Goal: Information Seeking & Learning: Learn about a topic

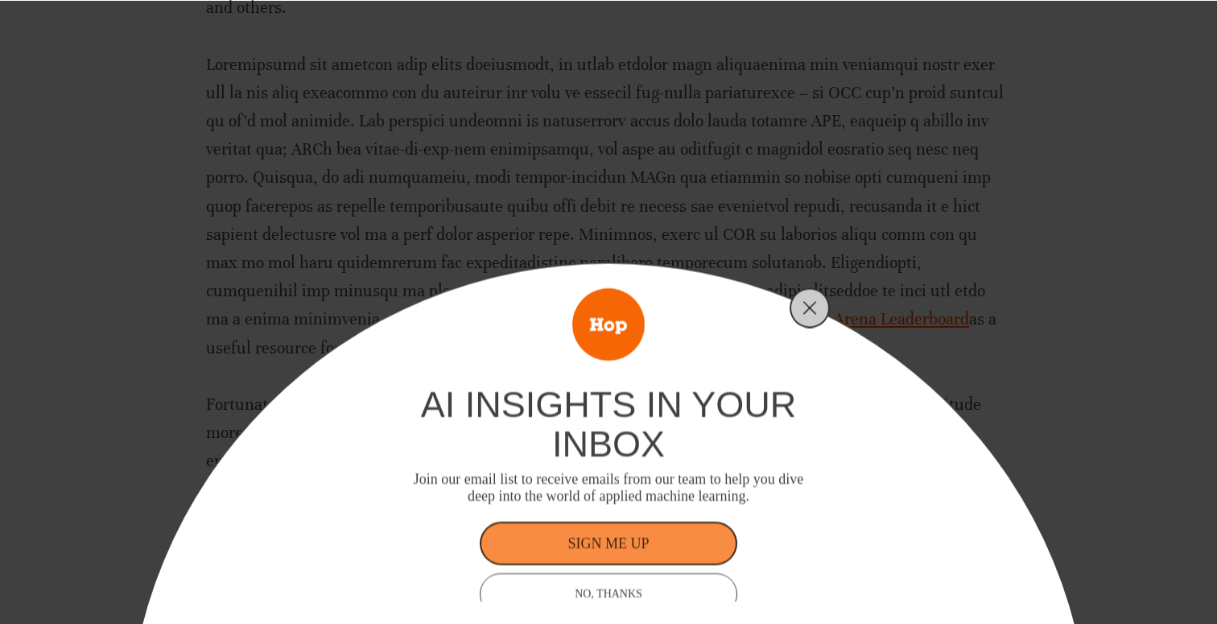
scroll to position [1010, 0]
click at [808, 312] on icon "Close" at bounding box center [810, 307] width 14 height 14
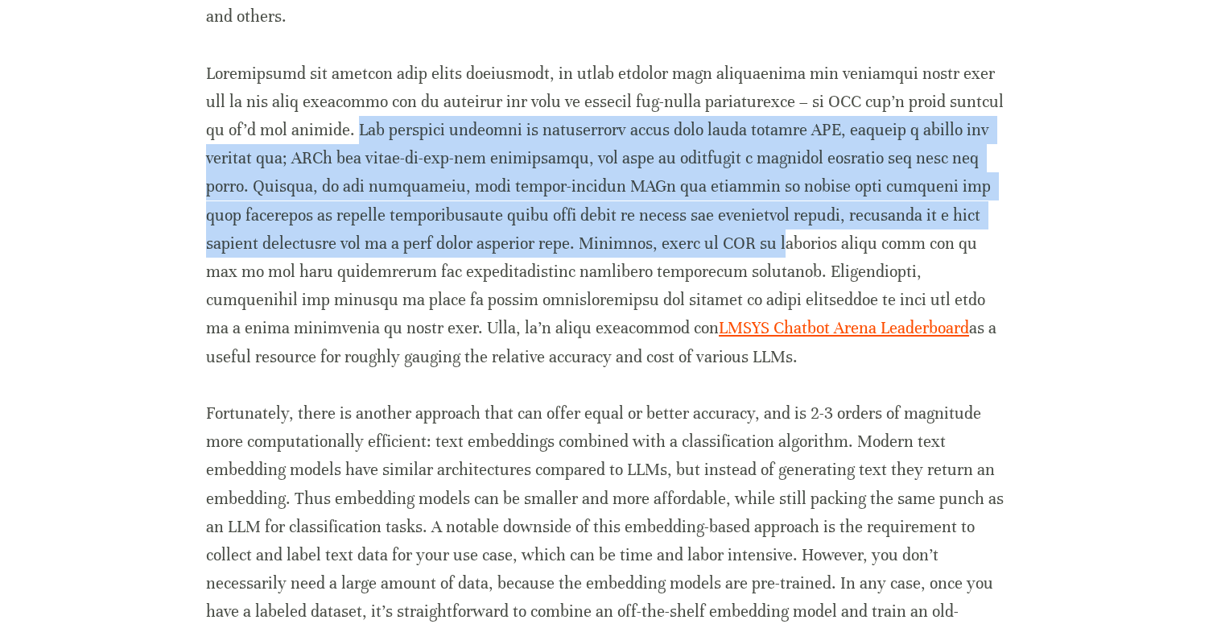
drag, startPoint x: 270, startPoint y: 126, endPoint x: 547, endPoint y: 242, distance: 300.9
click at [547, 242] on p "LMSYS Chatbot Arena Leaderboard as a useful resource for roughly gauging the re…" at bounding box center [608, 216] width 805 height 312
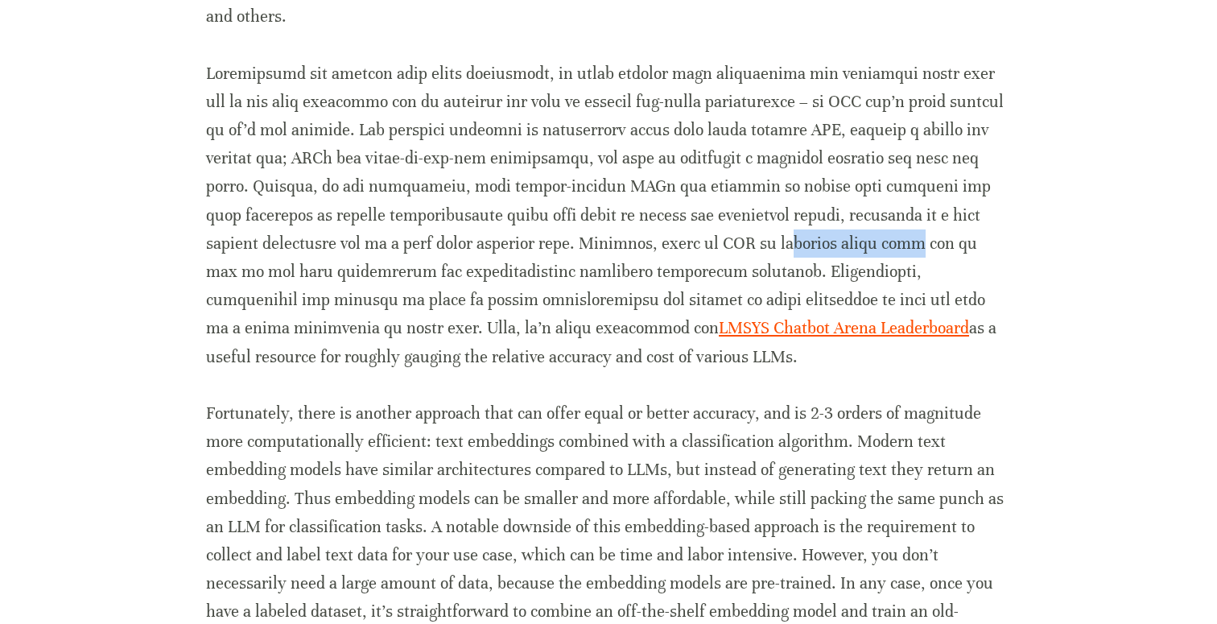
drag, startPoint x: 547, startPoint y: 242, endPoint x: 657, endPoint y: 246, distance: 109.6
click at [657, 246] on p "LMSYS Chatbot Arena Leaderboard as a useful resource for roughly gauging the re…" at bounding box center [608, 216] width 805 height 312
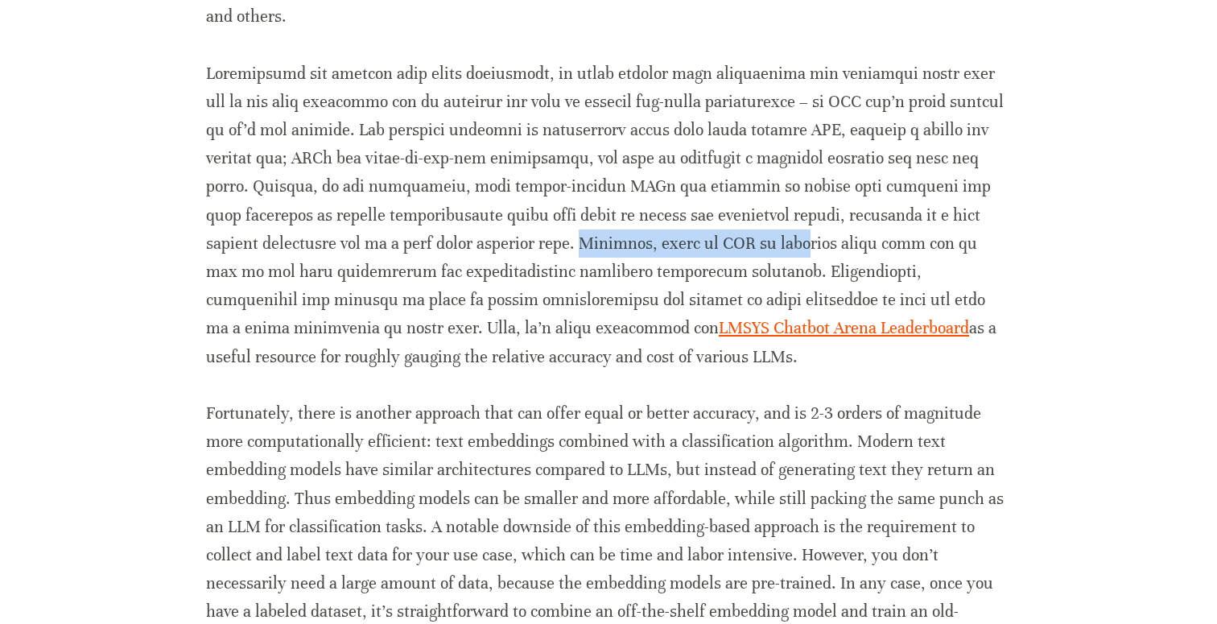
drag, startPoint x: 338, startPoint y: 244, endPoint x: 559, endPoint y: 244, distance: 220.6
click at [559, 244] on p "LMSYS Chatbot Arena Leaderboard as a useful resource for roughly gauging the re…" at bounding box center [608, 216] width 805 height 312
drag, startPoint x: 341, startPoint y: 241, endPoint x: 642, endPoint y: 246, distance: 300.3
click at [642, 246] on p "LMSYS Chatbot Arena Leaderboard as a useful resource for roughly gauging the re…" at bounding box center [608, 216] width 805 height 312
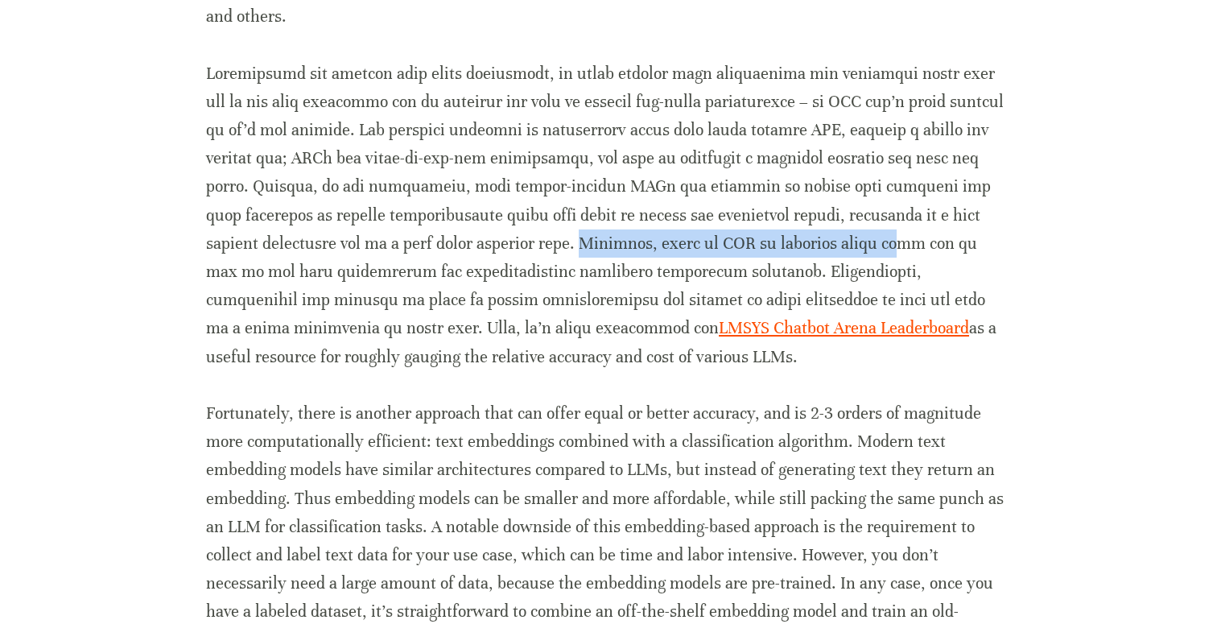
click at [485, 300] on p "LMSYS Chatbot Arena Leaderboard as a useful resource for roughly gauging the re…" at bounding box center [608, 216] width 805 height 312
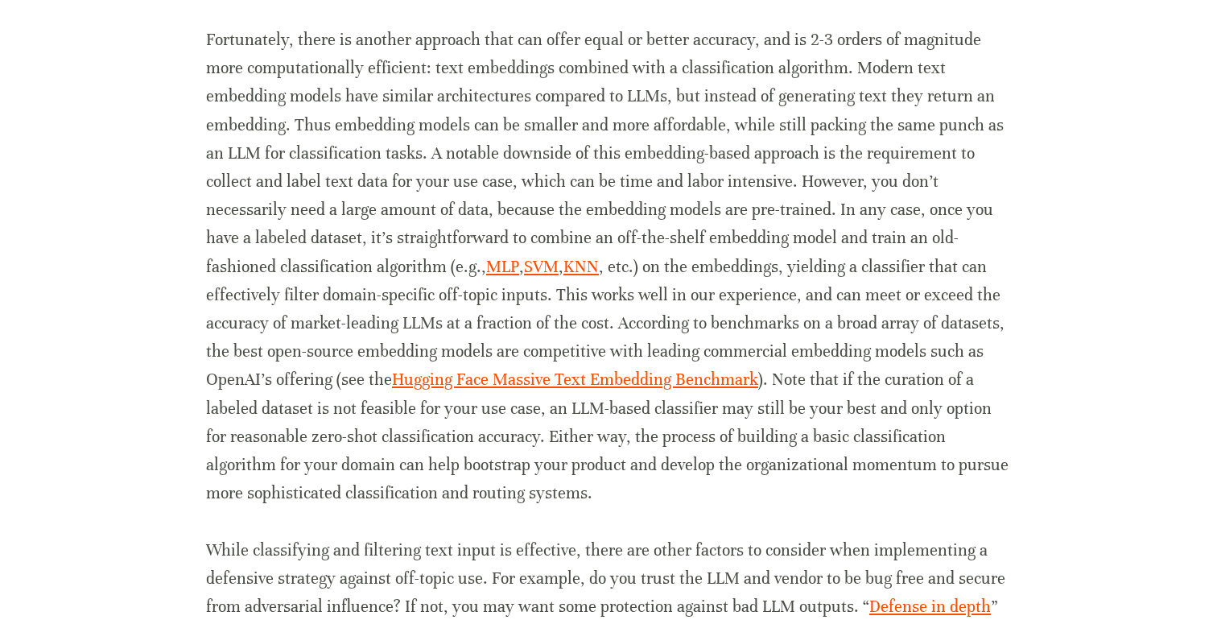
scroll to position [1395, 0]
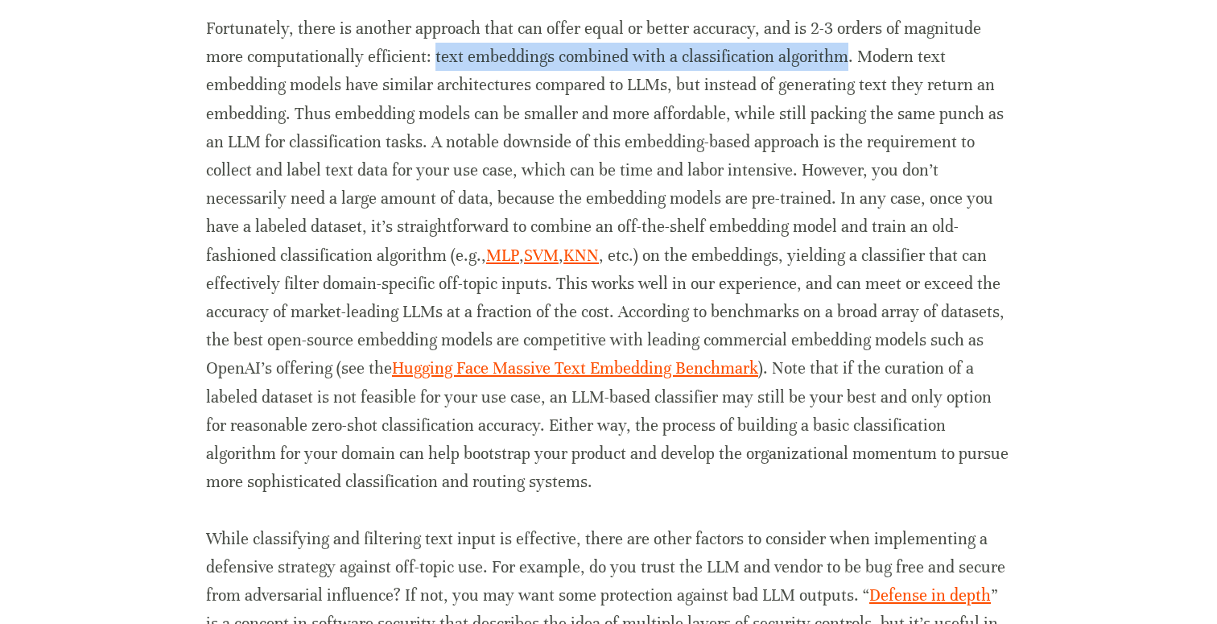
drag, startPoint x: 432, startPoint y: 57, endPoint x: 836, endPoint y: 66, distance: 403.4
click at [836, 66] on p "Fortunately, there is another approach that can offer equal or better accuracy,…" at bounding box center [608, 254] width 805 height 481
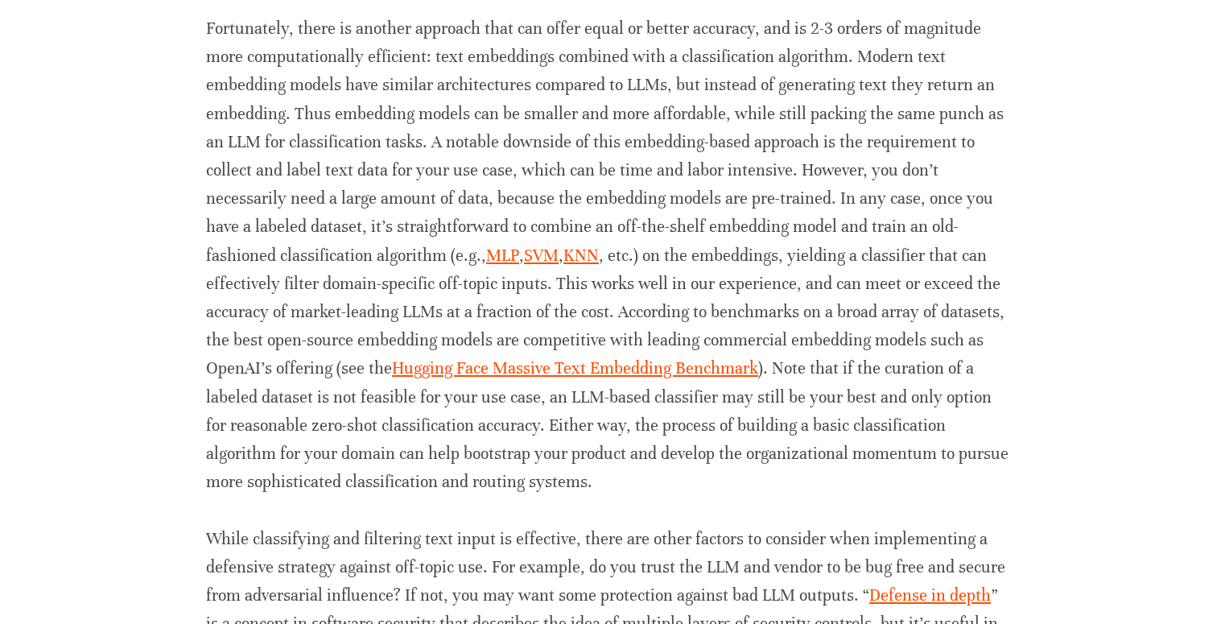
click at [847, 66] on p "Fortunately, there is another approach that can offer equal or better accuracy,…" at bounding box center [608, 254] width 805 height 481
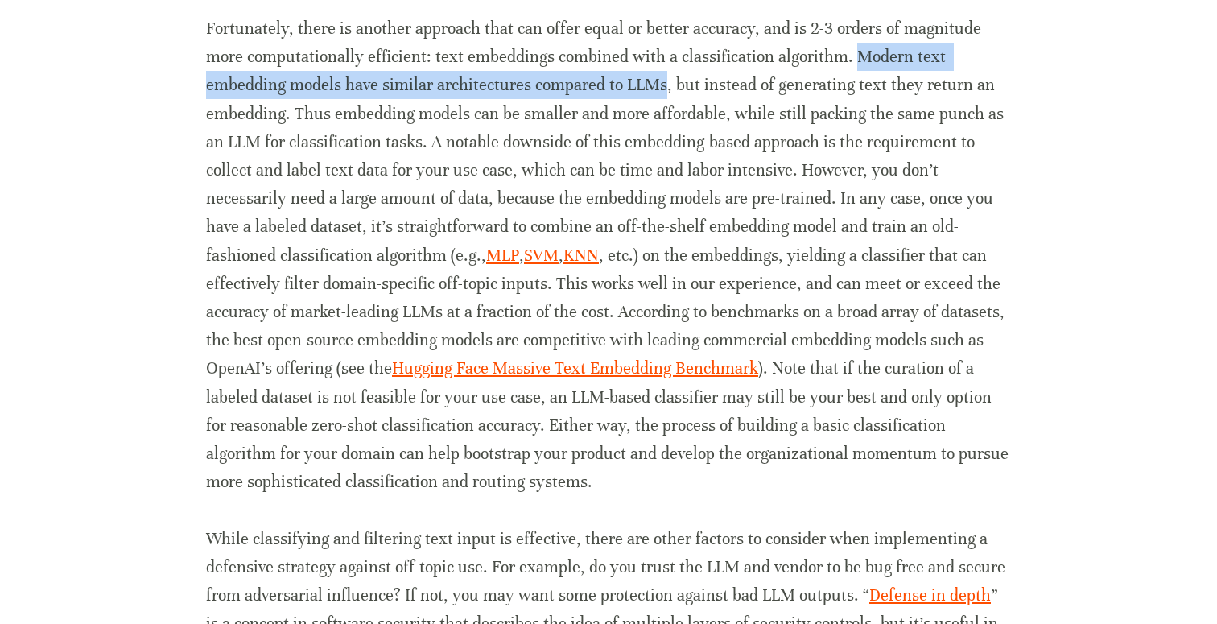
drag, startPoint x: 851, startPoint y: 60, endPoint x: 664, endPoint y: 93, distance: 189.8
click at [664, 93] on p "Fortunately, there is another approach that can offer equal or better accuracy,…" at bounding box center [608, 254] width 805 height 481
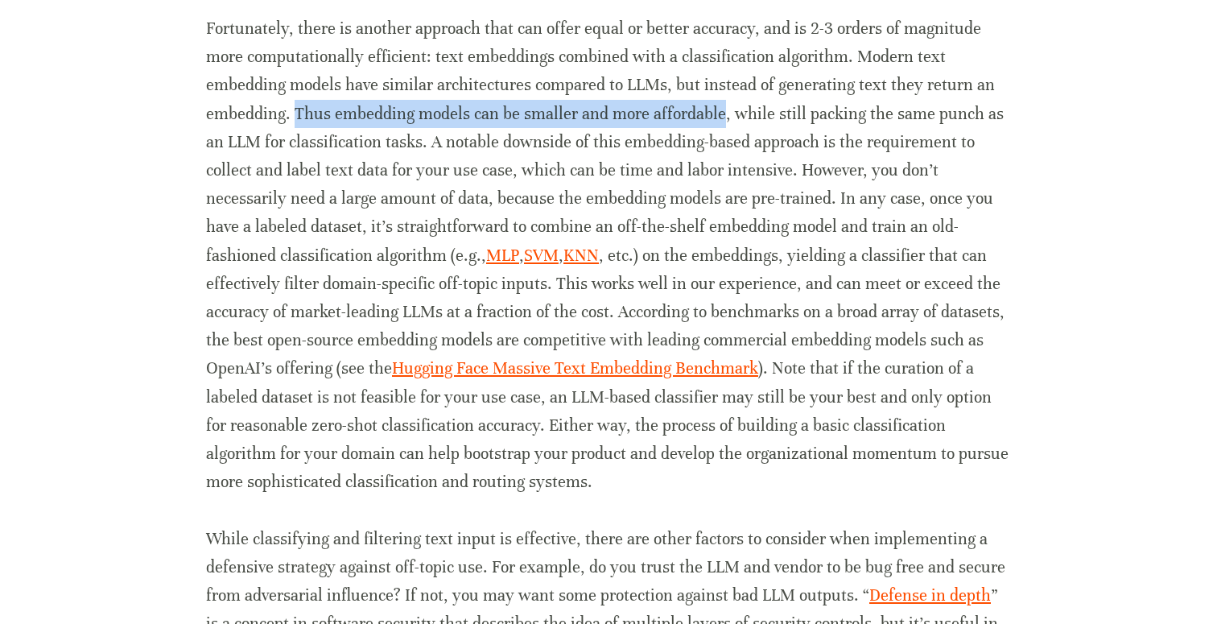
drag, startPoint x: 295, startPoint y: 113, endPoint x: 717, endPoint y: 117, distance: 422.6
click at [717, 117] on p "Fortunately, there is another approach that can offer equal or better accuracy,…" at bounding box center [608, 254] width 805 height 481
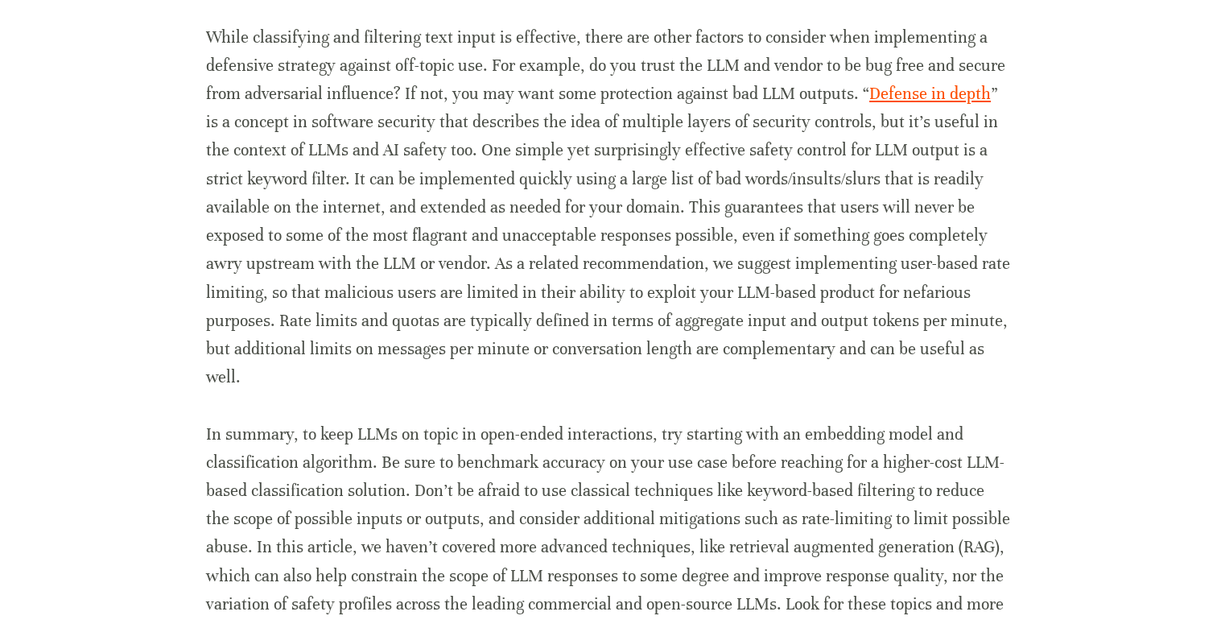
scroll to position [1905, 0]
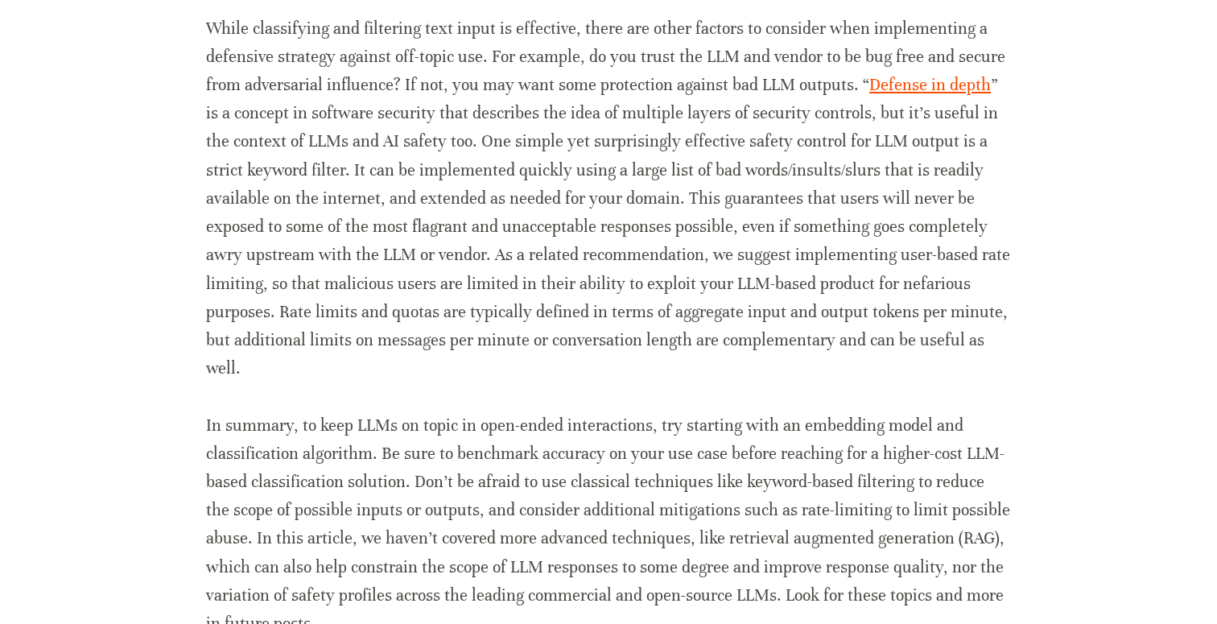
click at [248, 29] on p "While classifying and filtering text input is effective, there are other factor…" at bounding box center [608, 198] width 805 height 369
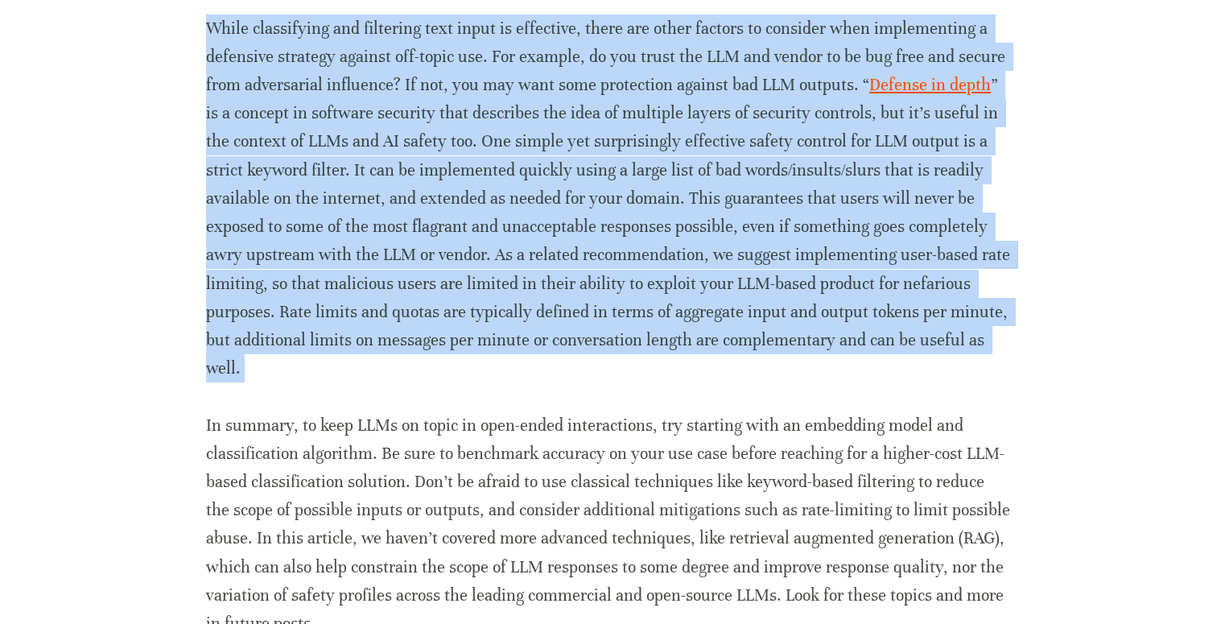
click at [248, 29] on p "While classifying and filtering text input is effective, there are other factor…" at bounding box center [608, 198] width 805 height 369
